Goal: Information Seeking & Learning: Learn about a topic

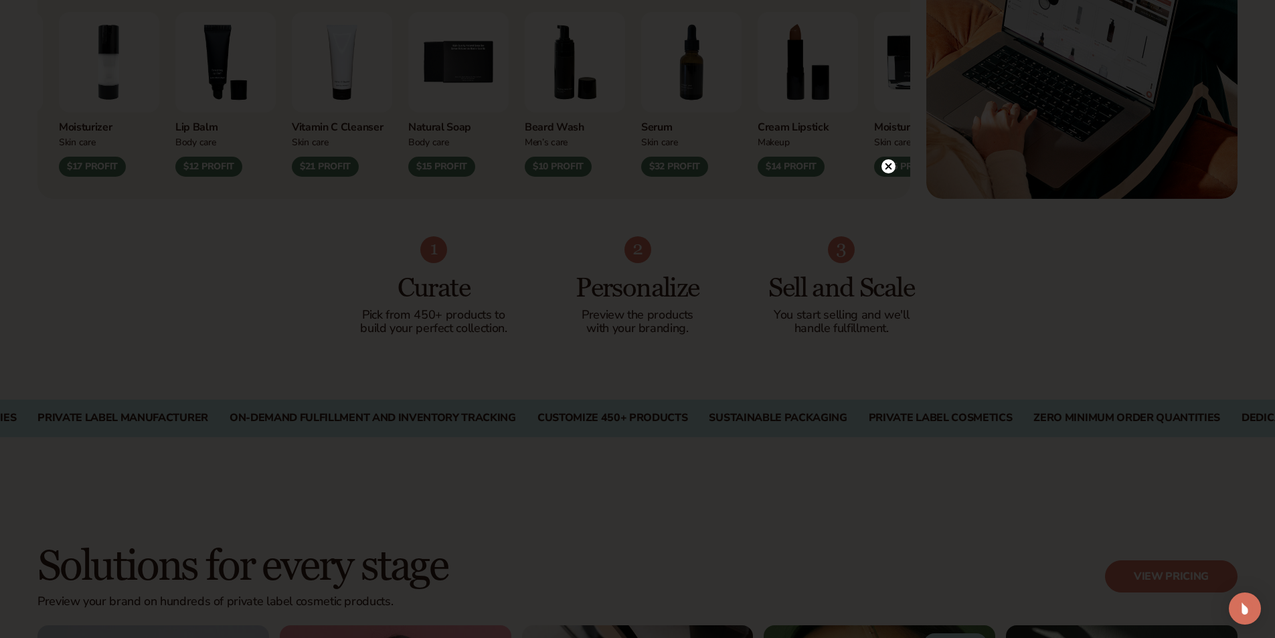
scroll to position [669, 0]
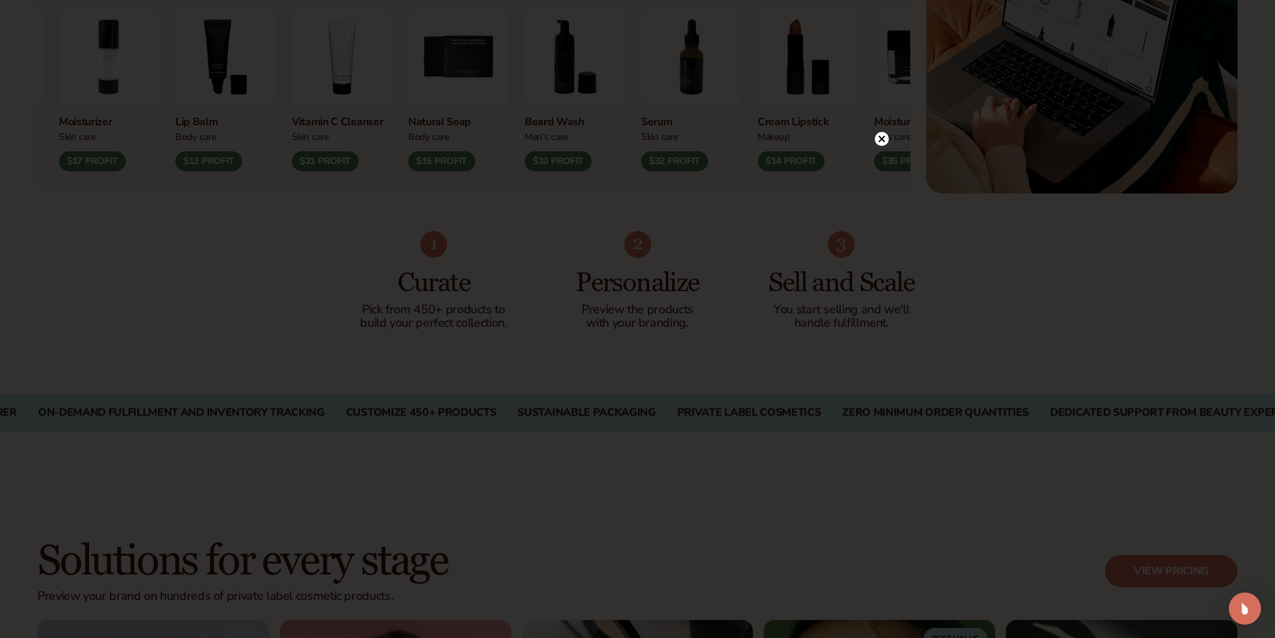
click at [880, 139] on circle at bounding box center [882, 139] width 14 height 14
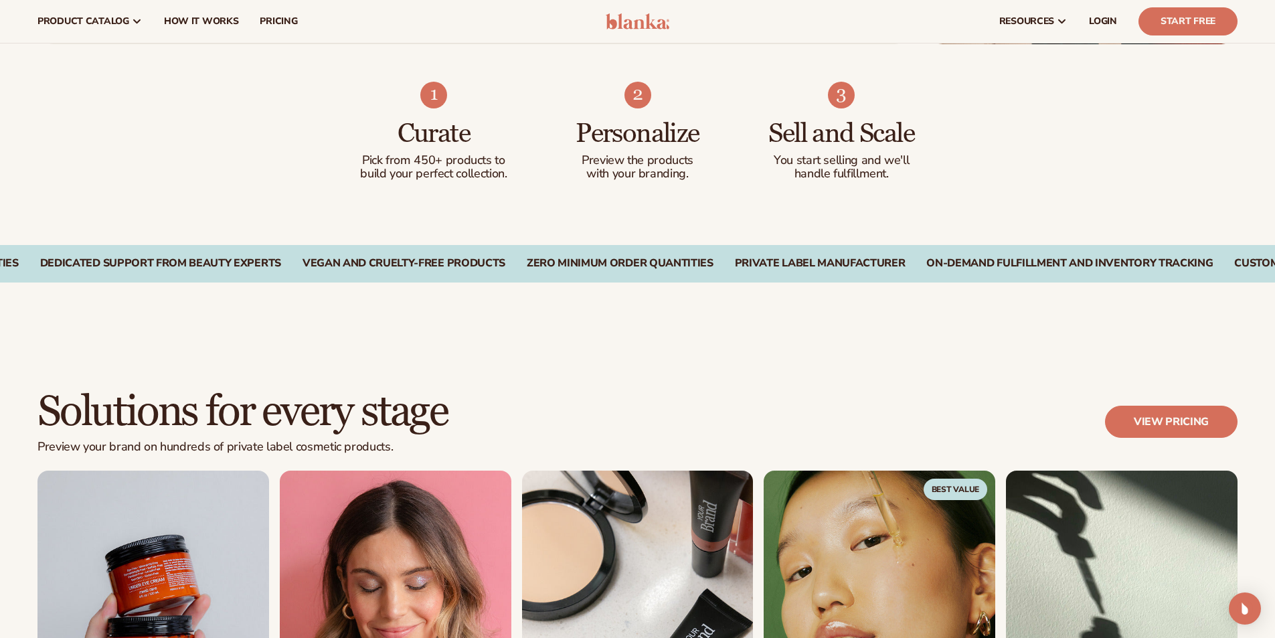
scroll to position [0, 0]
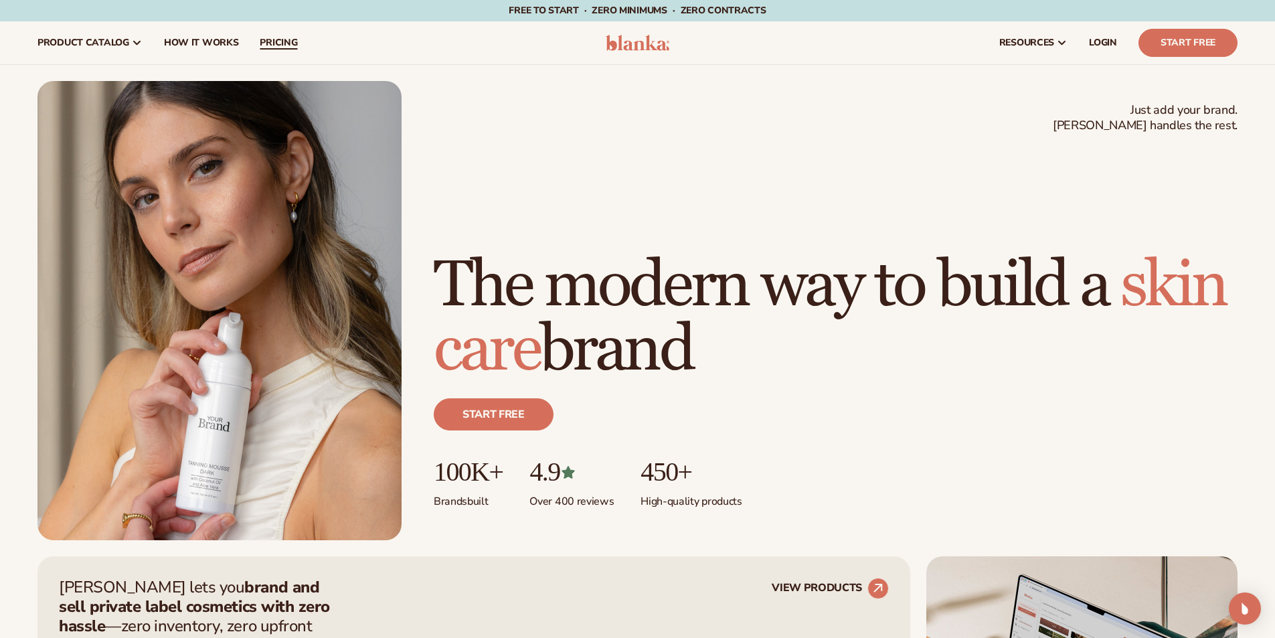
click at [272, 46] on span "pricing" at bounding box center [278, 42] width 37 height 11
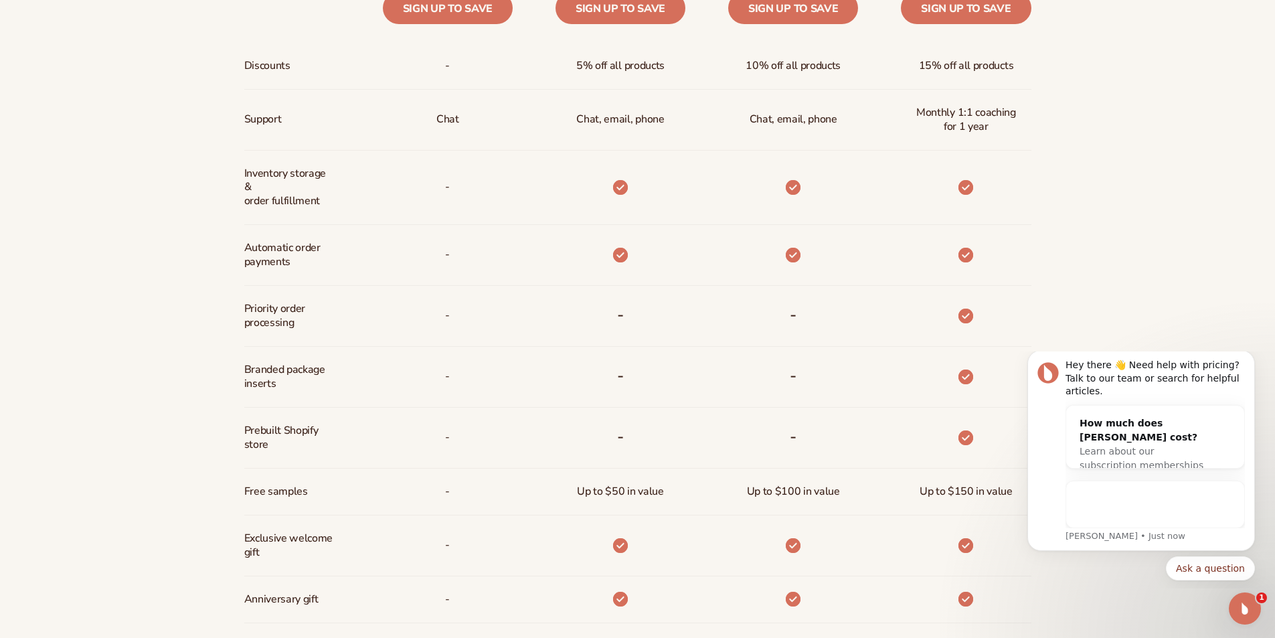
scroll to position [803, 0]
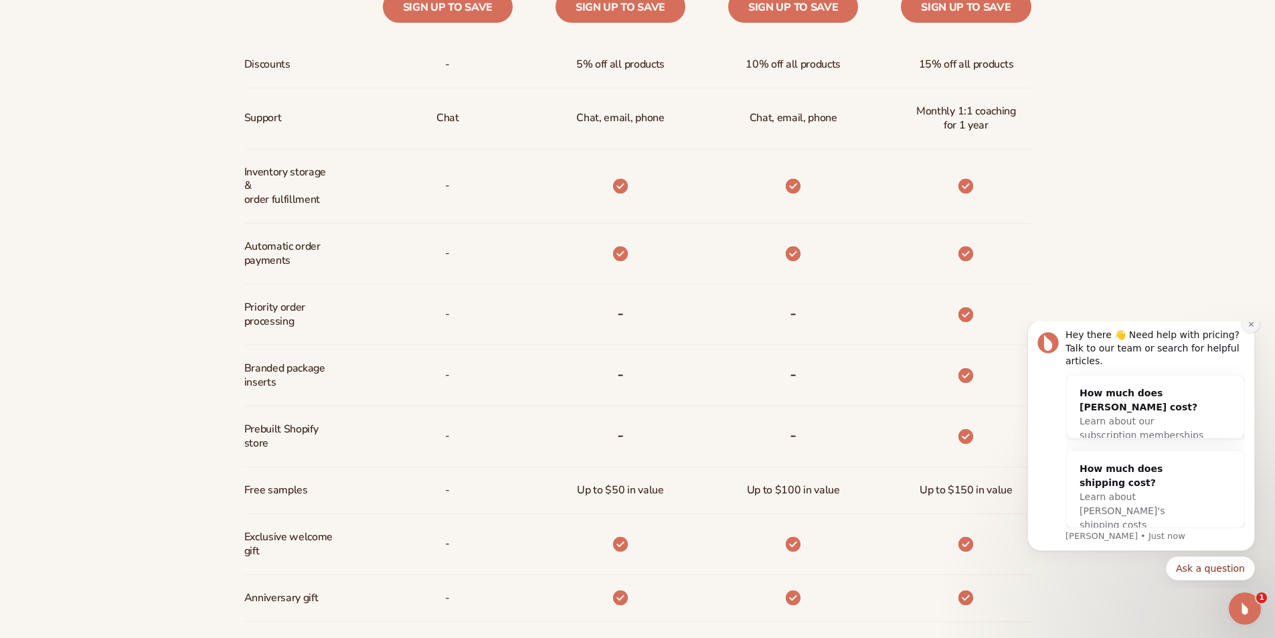
click at [1255, 333] on button "Dismiss notification" at bounding box center [1250, 323] width 17 height 17
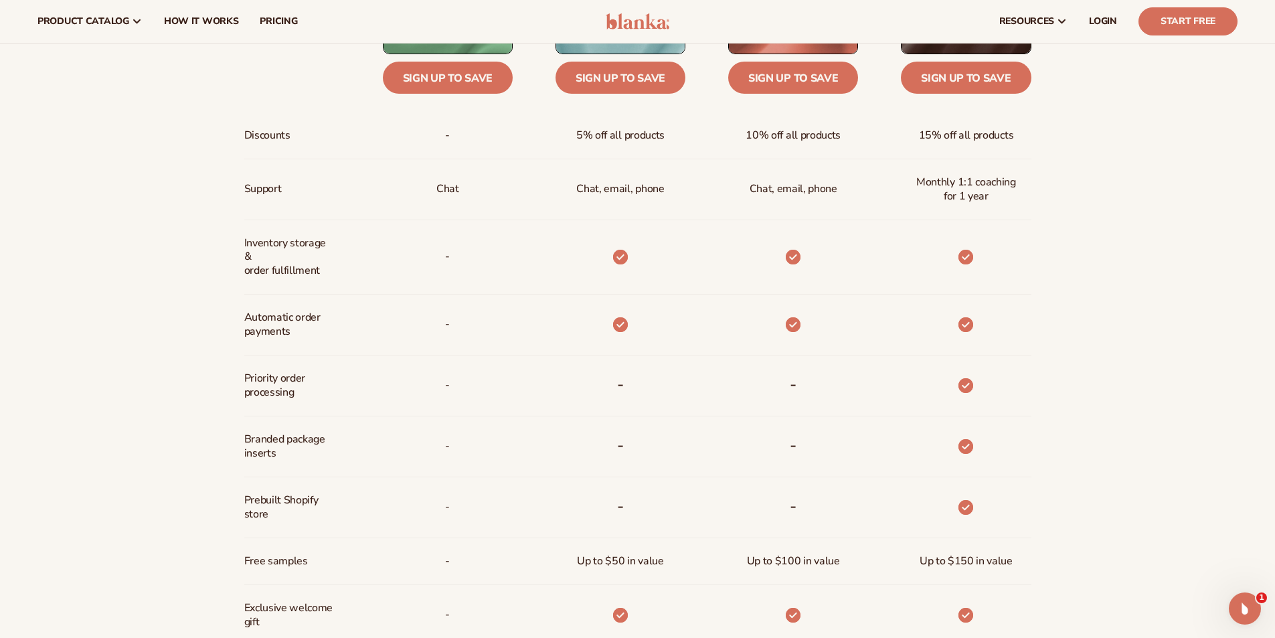
scroll to position [669, 0]
